Goal: Transaction & Acquisition: Purchase product/service

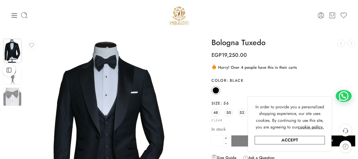
scroll to position [27, 0]
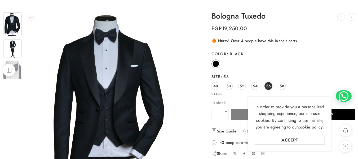
click at [13, 47] on img at bounding box center [12, 49] width 18 height 18
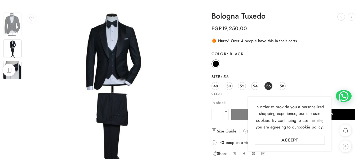
click at [18, 77] on img at bounding box center [12, 70] width 18 height 18
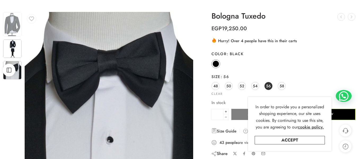
click at [7, 49] on img at bounding box center [12, 49] width 18 height 18
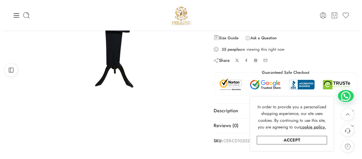
scroll to position [106, 0]
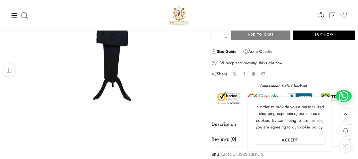
click at [230, 51] on link "Size Guide" at bounding box center [224, 51] width 25 height 6
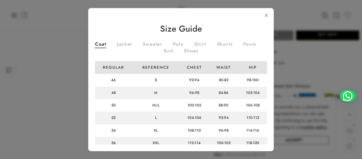
drag, startPoint x: 230, startPoint y: 51, endPoint x: 154, endPoint y: 65, distance: 77.4
click at [154, 65] on td "Reference" at bounding box center [155, 67] width 47 height 13
click at [173, 51] on link "Suit" at bounding box center [169, 52] width 10 height 6
drag, startPoint x: 182, startPoint y: 51, endPoint x: 167, endPoint y: 59, distance: 16.8
click at [167, 59] on div "Coat Jacket Sweater Polo Shirt Shorts Pants Suit Shoes Regular Reference Chest …" at bounding box center [181, 114] width 172 height 153
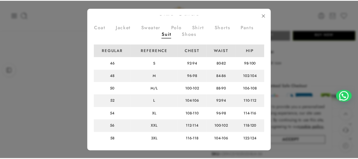
scroll to position [27, 0]
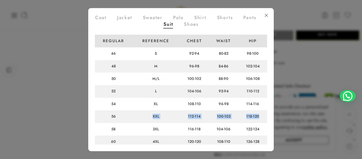
drag, startPoint x: 142, startPoint y: 116, endPoint x: 261, endPoint y: 117, distance: 118.8
click at [261, 117] on tr "56 XXL 112-114 100-102 118-120" at bounding box center [181, 116] width 172 height 12
click at [267, 15] on link at bounding box center [267, 16] width 10 height 10
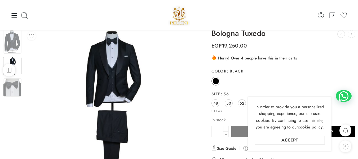
scroll to position [0, 0]
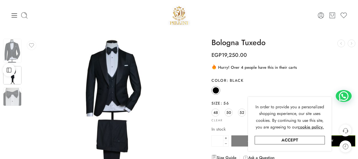
click at [232, 42] on h1 "Bologna Tuxedo" at bounding box center [284, 42] width 144 height 8
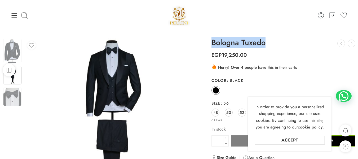
click at [232, 42] on h1 "Bologna Tuxedo" at bounding box center [284, 42] width 144 height 8
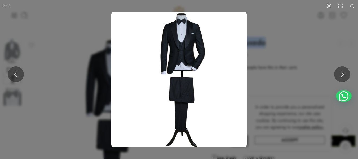
click at [201, 47] on img at bounding box center [179, 80] width 136 height 136
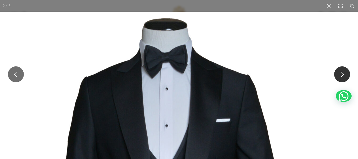
click at [346, 76] on button at bounding box center [342, 74] width 16 height 16
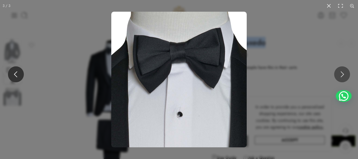
click at [17, 73] on button at bounding box center [16, 74] width 16 height 16
